Goal: Transaction & Acquisition: Purchase product/service

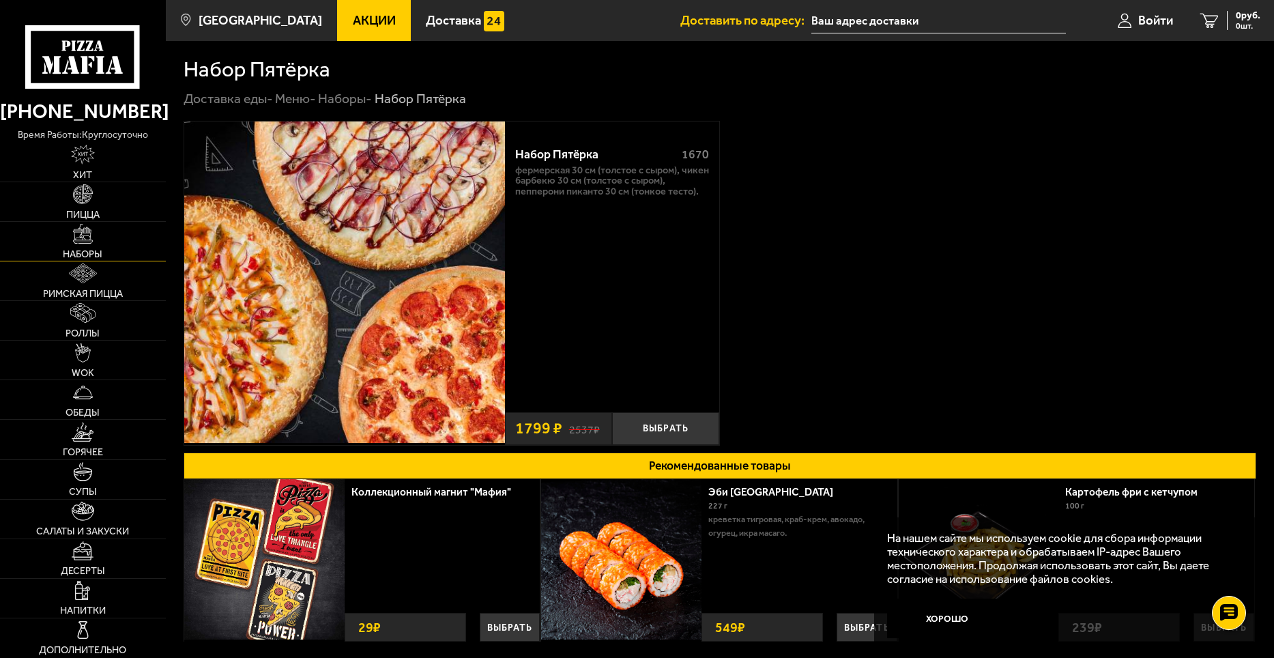
click at [71, 252] on span "Наборы" at bounding box center [83, 254] width 40 height 10
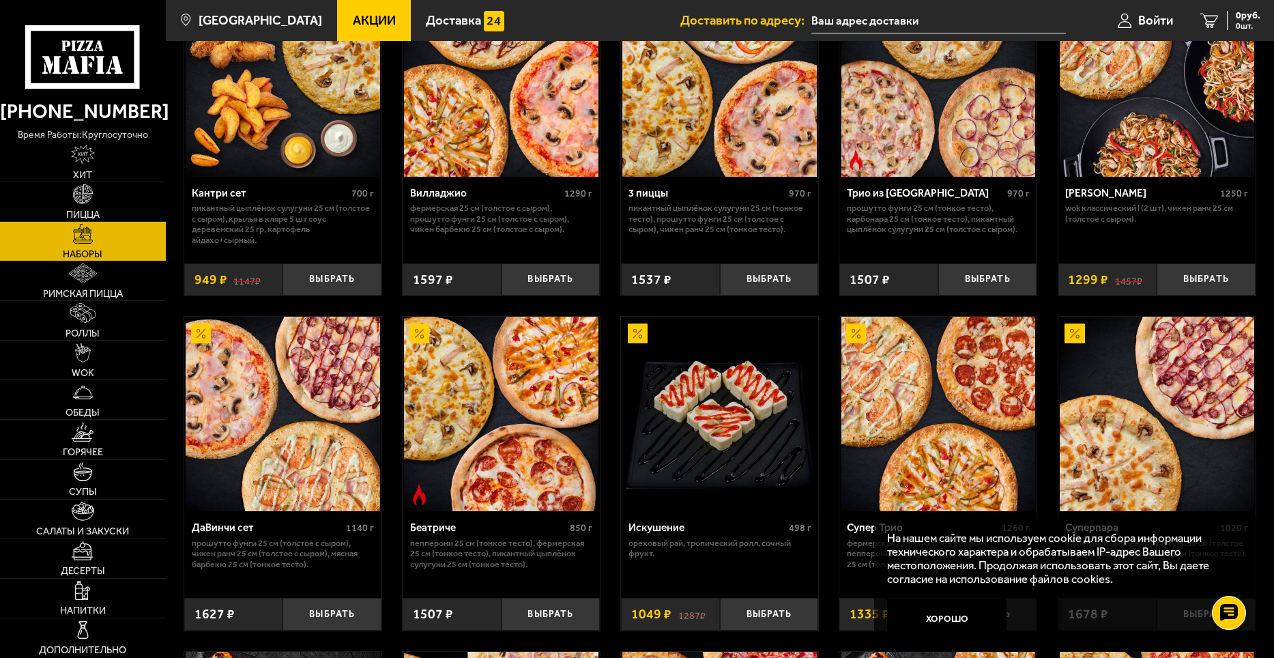
scroll to position [682, 0]
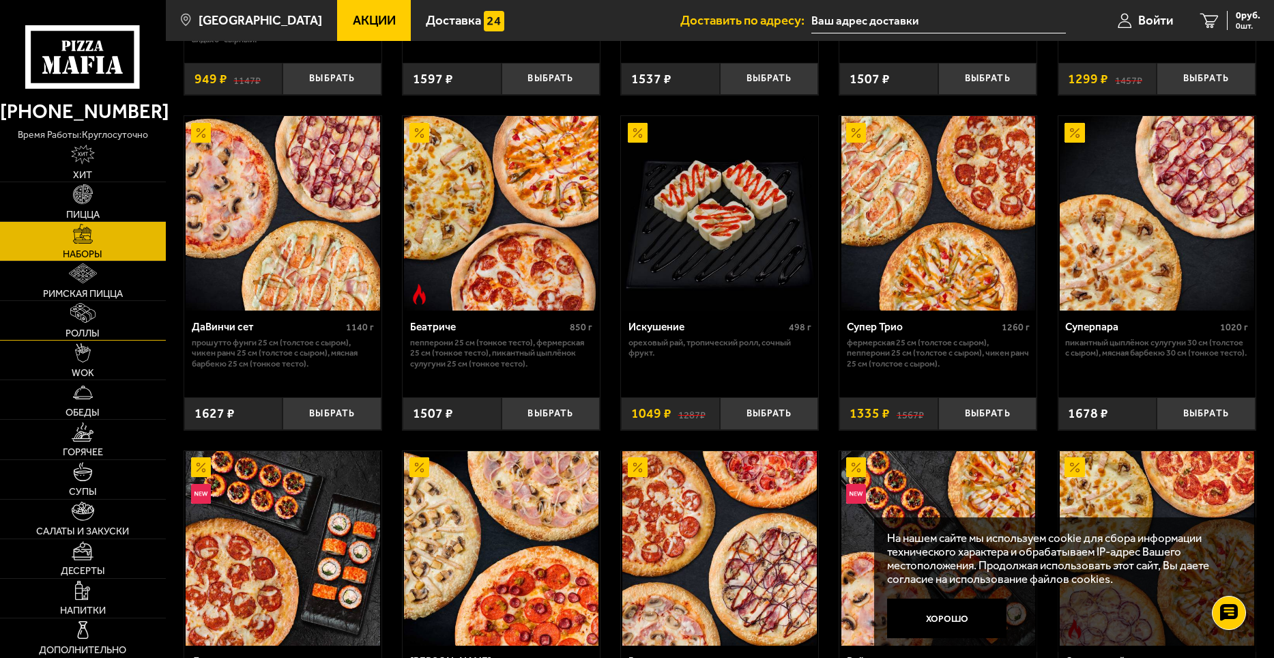
click at [96, 332] on span "Роллы" at bounding box center [83, 333] width 34 height 10
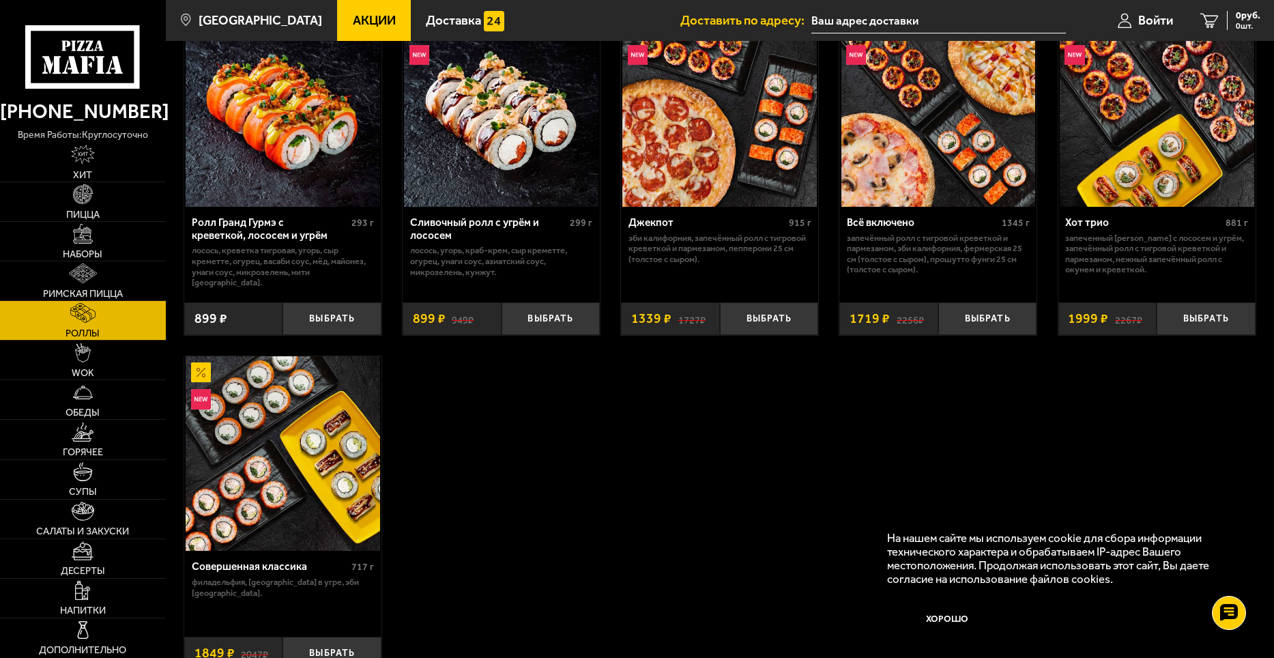
scroll to position [819, 0]
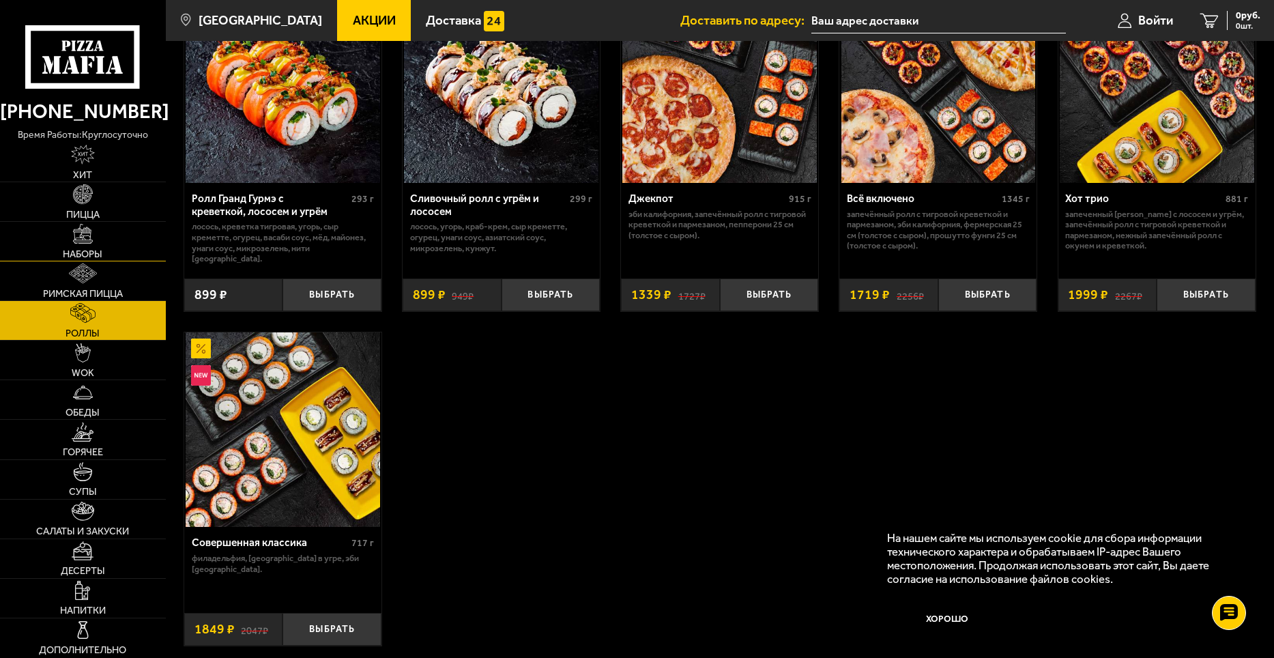
click at [106, 252] on link "Наборы" at bounding box center [83, 241] width 166 height 39
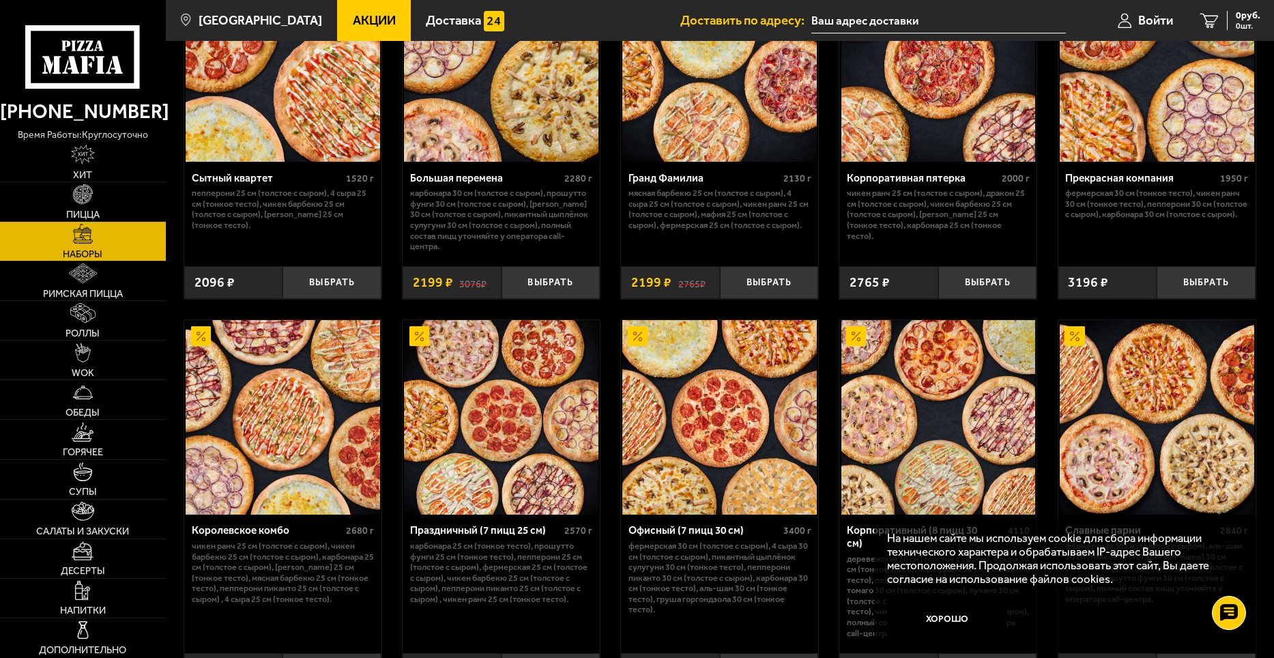
scroll to position [2008, 0]
